Goal: Task Accomplishment & Management: Use online tool/utility

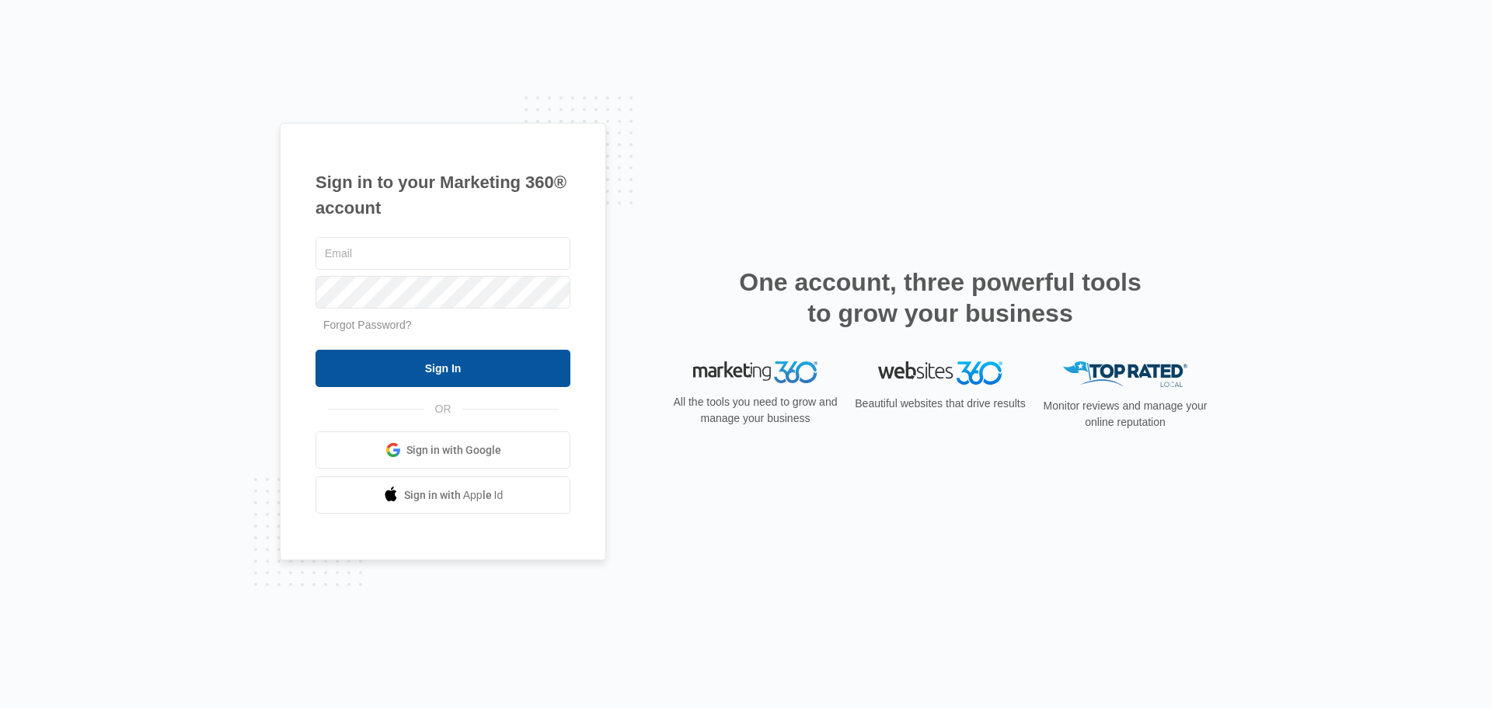
type input "[EMAIL_ADDRESS][DOMAIN_NAME]"
click at [441, 373] on input "Sign In" at bounding box center [442, 368] width 255 height 37
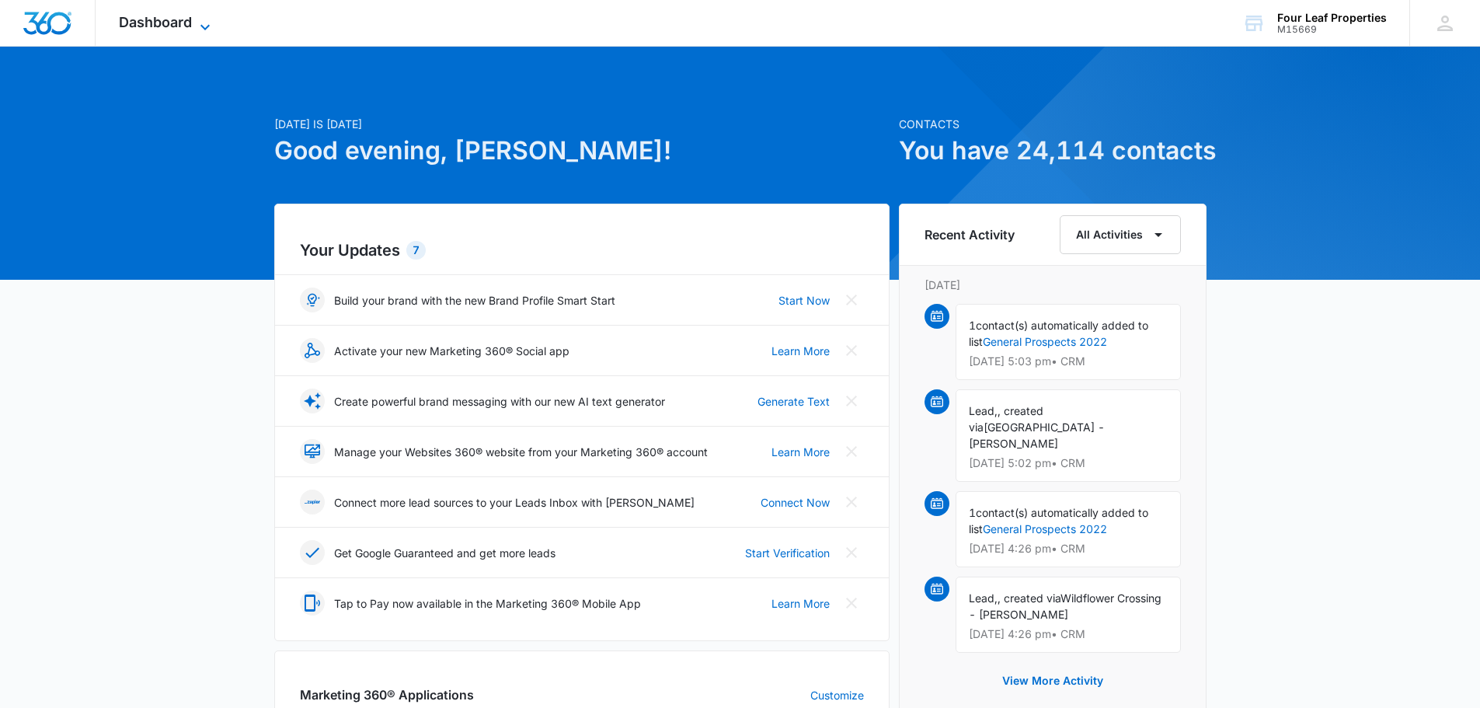
click at [191, 16] on span "Dashboard" at bounding box center [155, 22] width 73 height 16
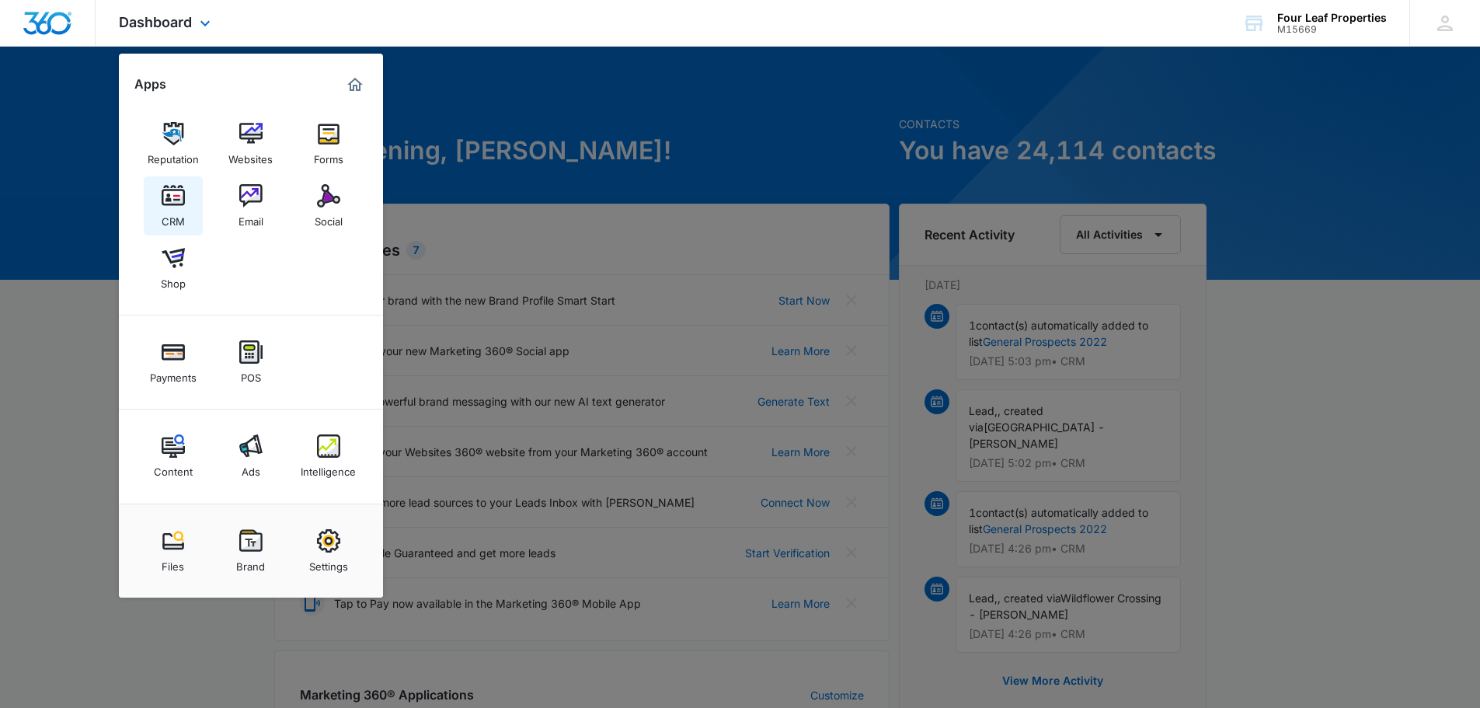
click at [183, 188] on img at bounding box center [173, 195] width 23 height 23
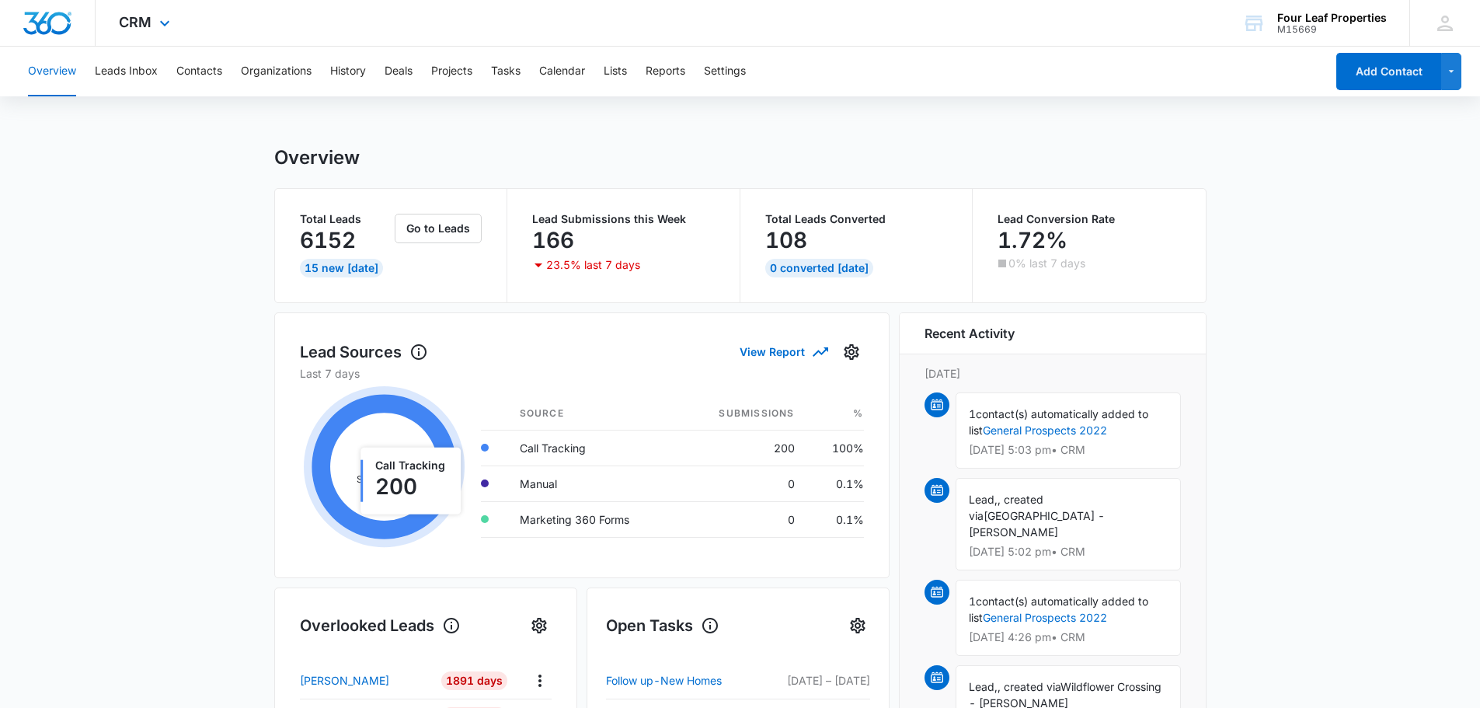
click at [134, 31] on div "CRM Apps Reputation Websites Forms CRM Email Social Shop Payments POS Content A…" at bounding box center [147, 23] width 102 height 46
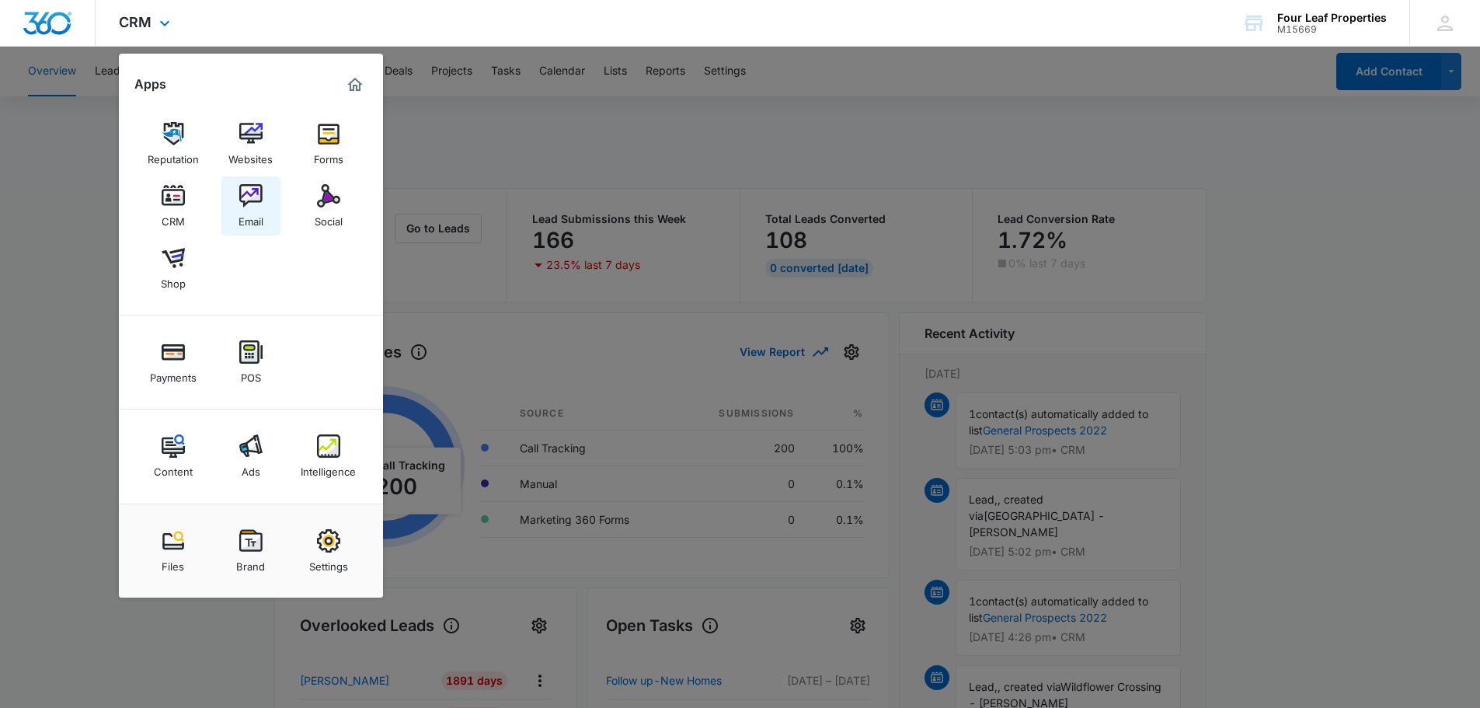
click at [233, 194] on link "Email" at bounding box center [250, 205] width 59 height 59
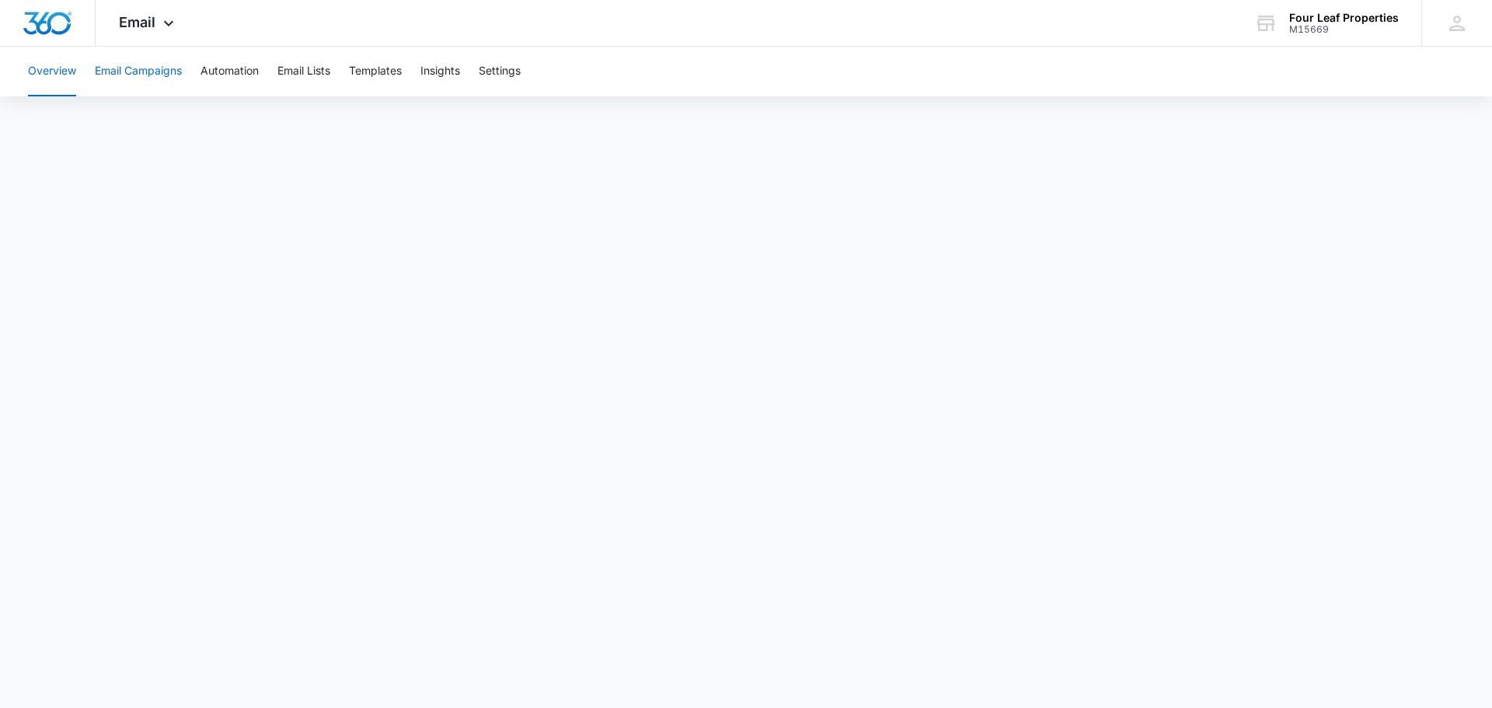
click at [169, 76] on button "Email Campaigns" at bounding box center [138, 72] width 87 height 50
click at [393, 79] on button "Templates" at bounding box center [375, 72] width 53 height 50
